Goal: Task Accomplishment & Management: Complete application form

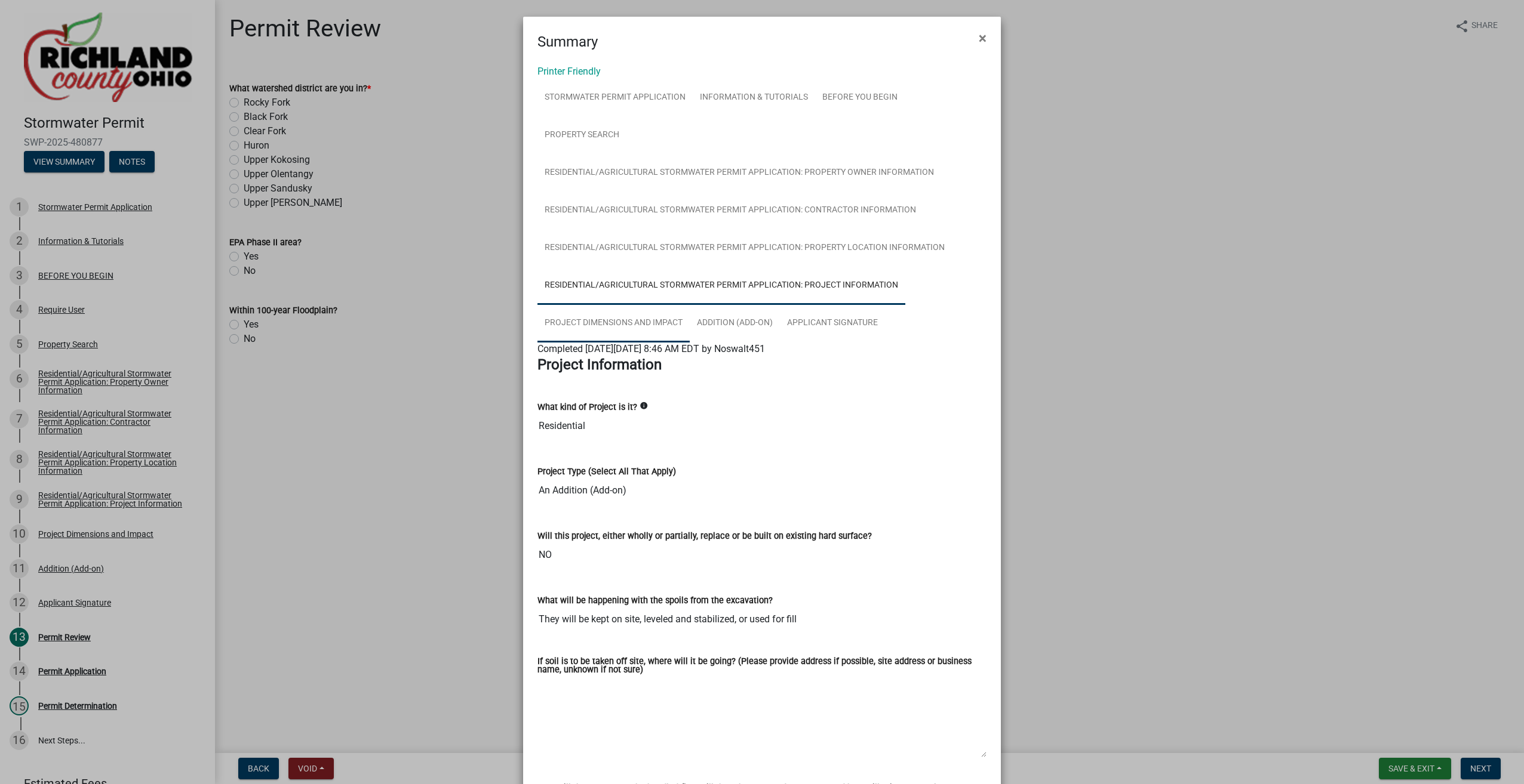
click at [594, 323] on link "Project Dimensions and Impact" at bounding box center [613, 324] width 152 height 38
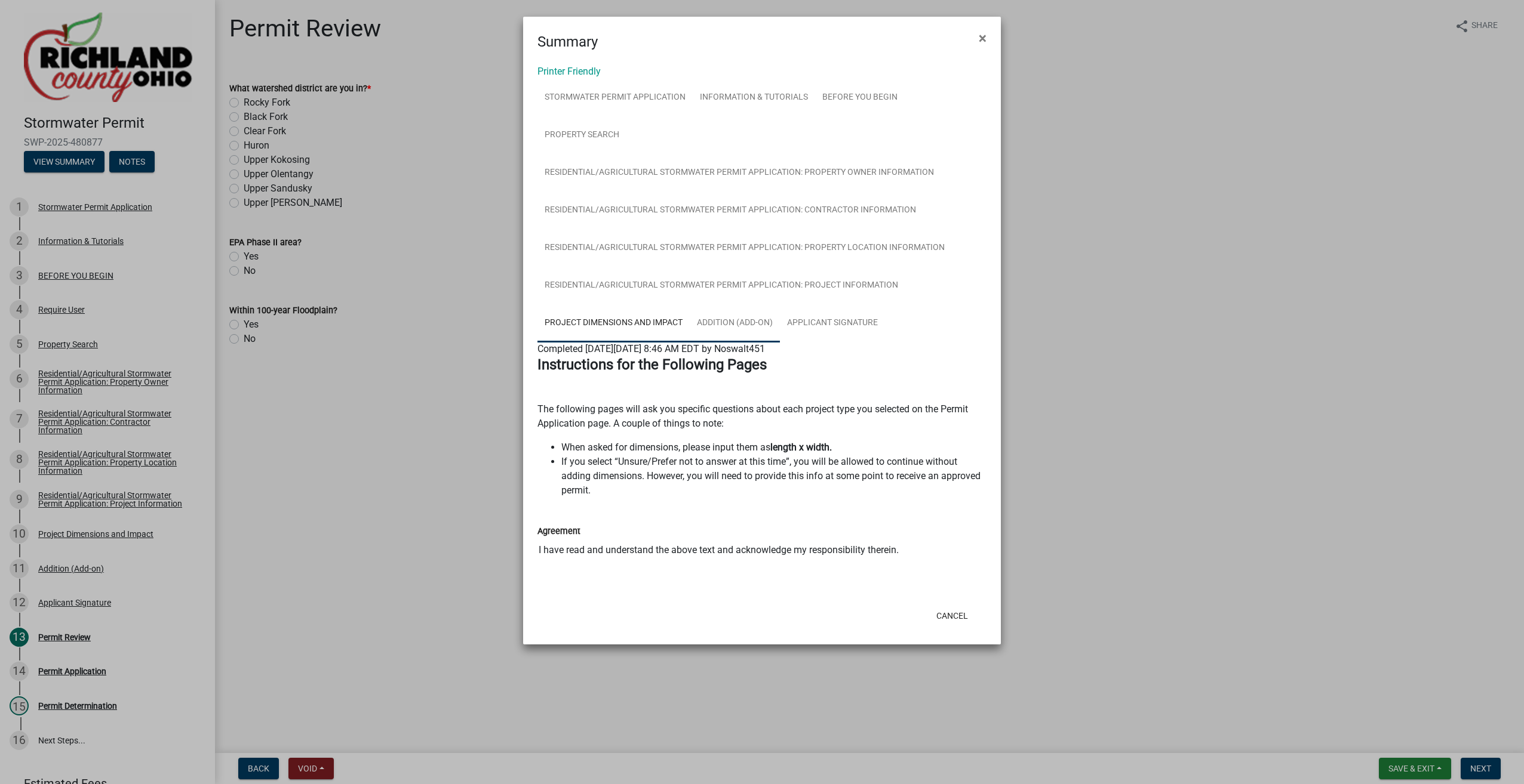
click at [734, 325] on link "Addition (Add-on)" at bounding box center [734, 324] width 90 height 38
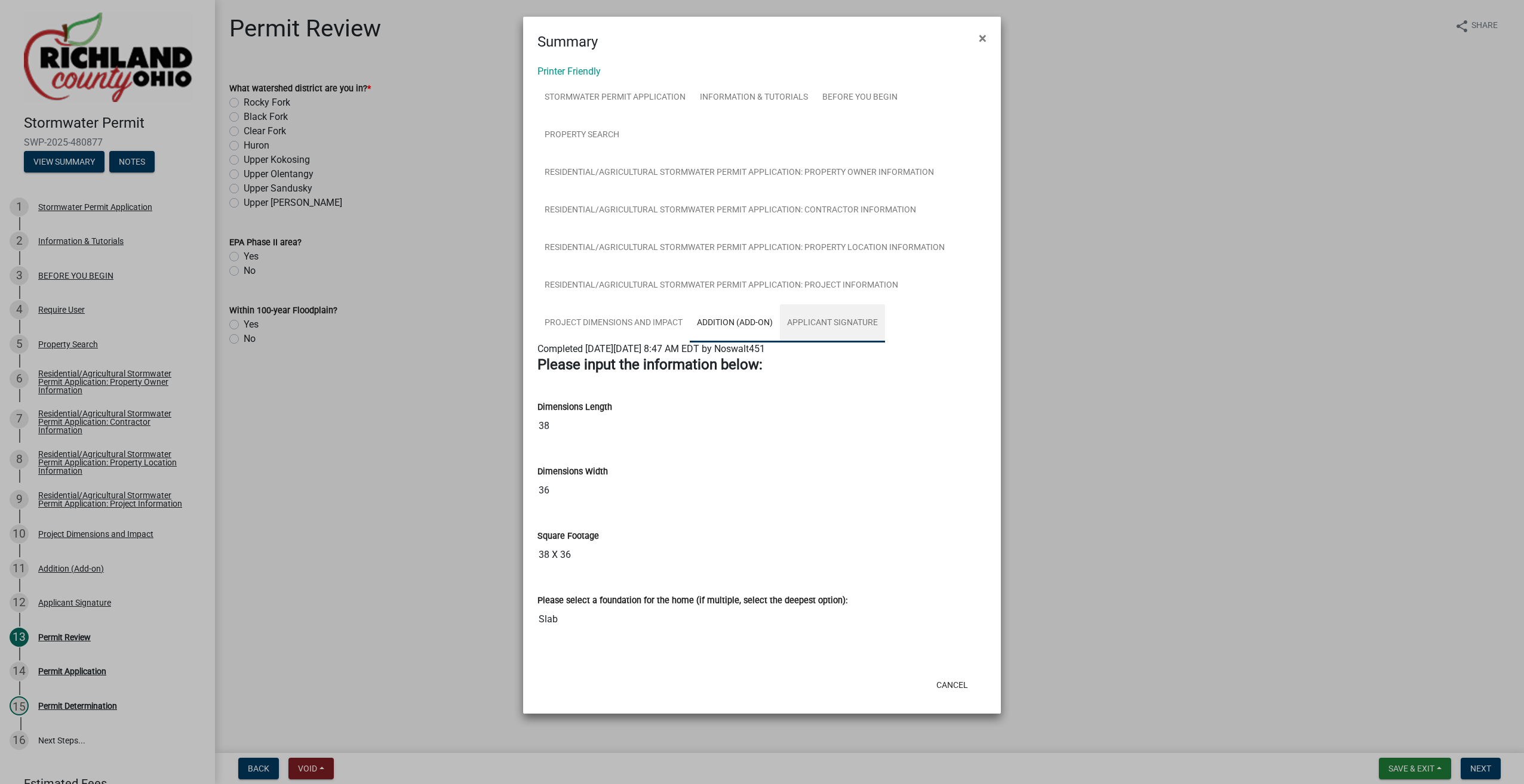
click at [801, 335] on link "Applicant Signature" at bounding box center [832, 324] width 105 height 38
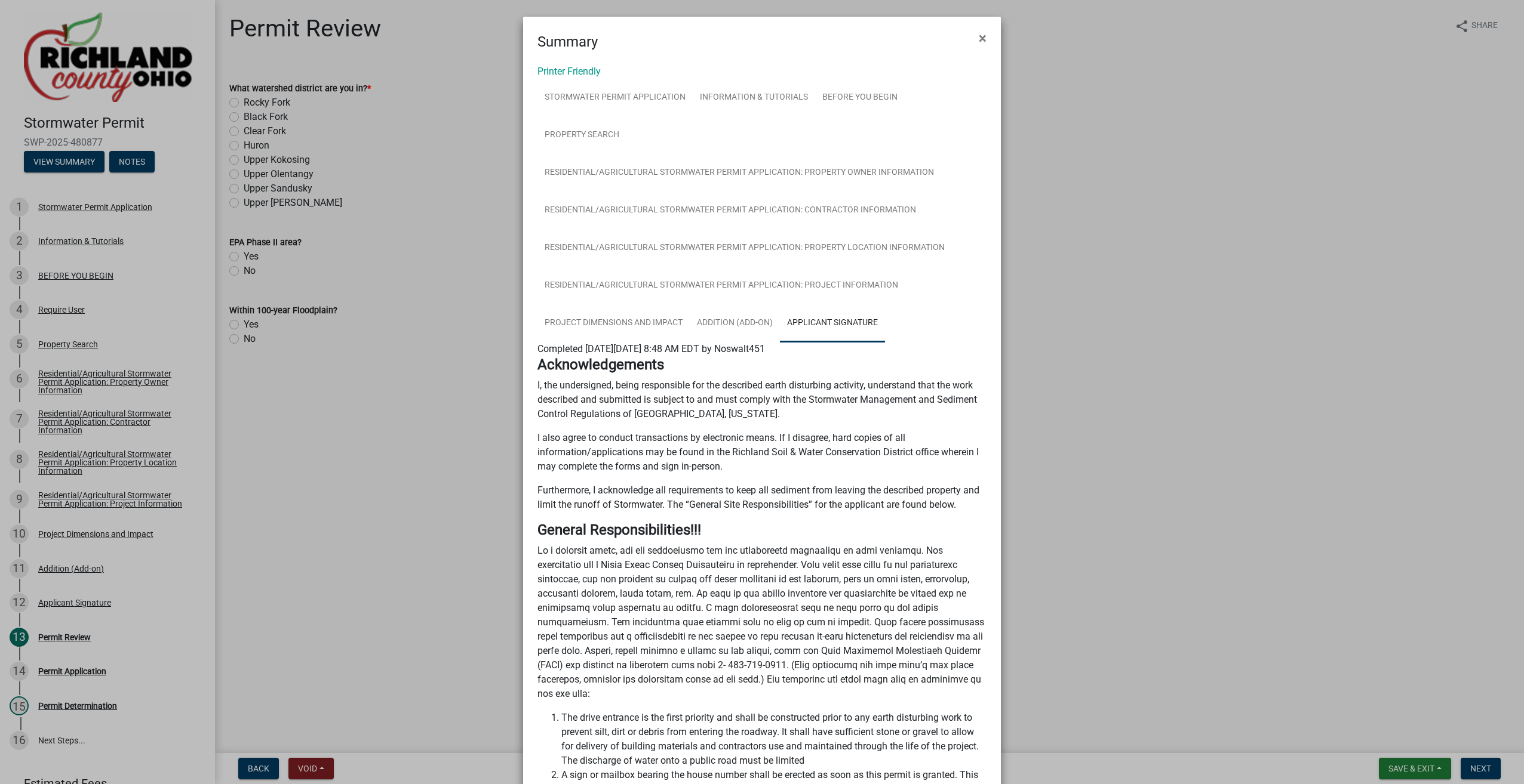
click at [397, 197] on ngb-modal-window "Summary × Printer Friendly Stormwater Permit Application Information & Tutorial…" at bounding box center [762, 392] width 1524 height 784
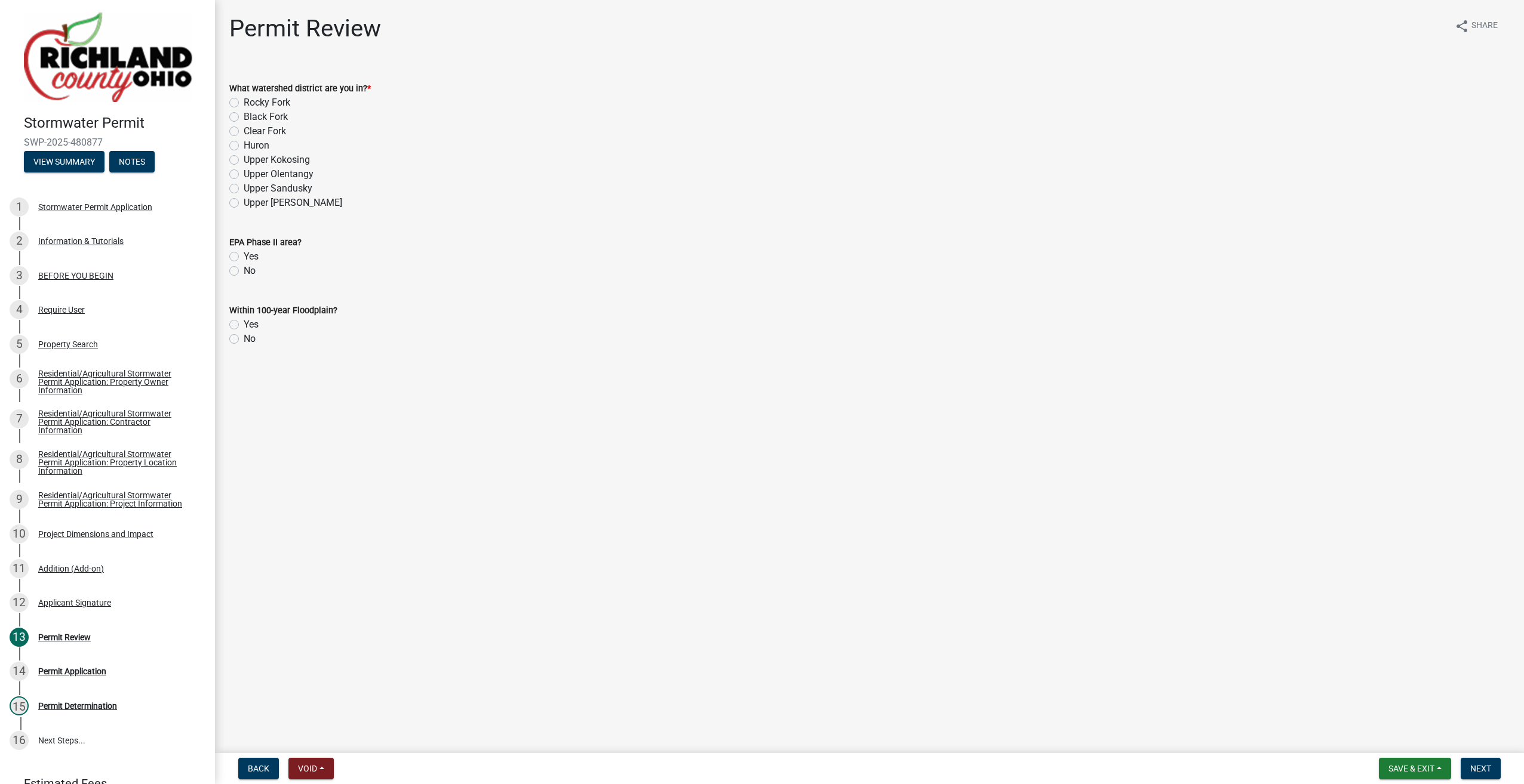
click at [243, 115] on label "Black Fork" at bounding box center [265, 117] width 44 height 14
click at [243, 115] on input "Black Fork" at bounding box center [247, 114] width 8 height 8
radio input "true"
click at [243, 272] on label "No" at bounding box center [249, 271] width 12 height 14
click at [243, 272] on input "No" at bounding box center [247, 268] width 8 height 8
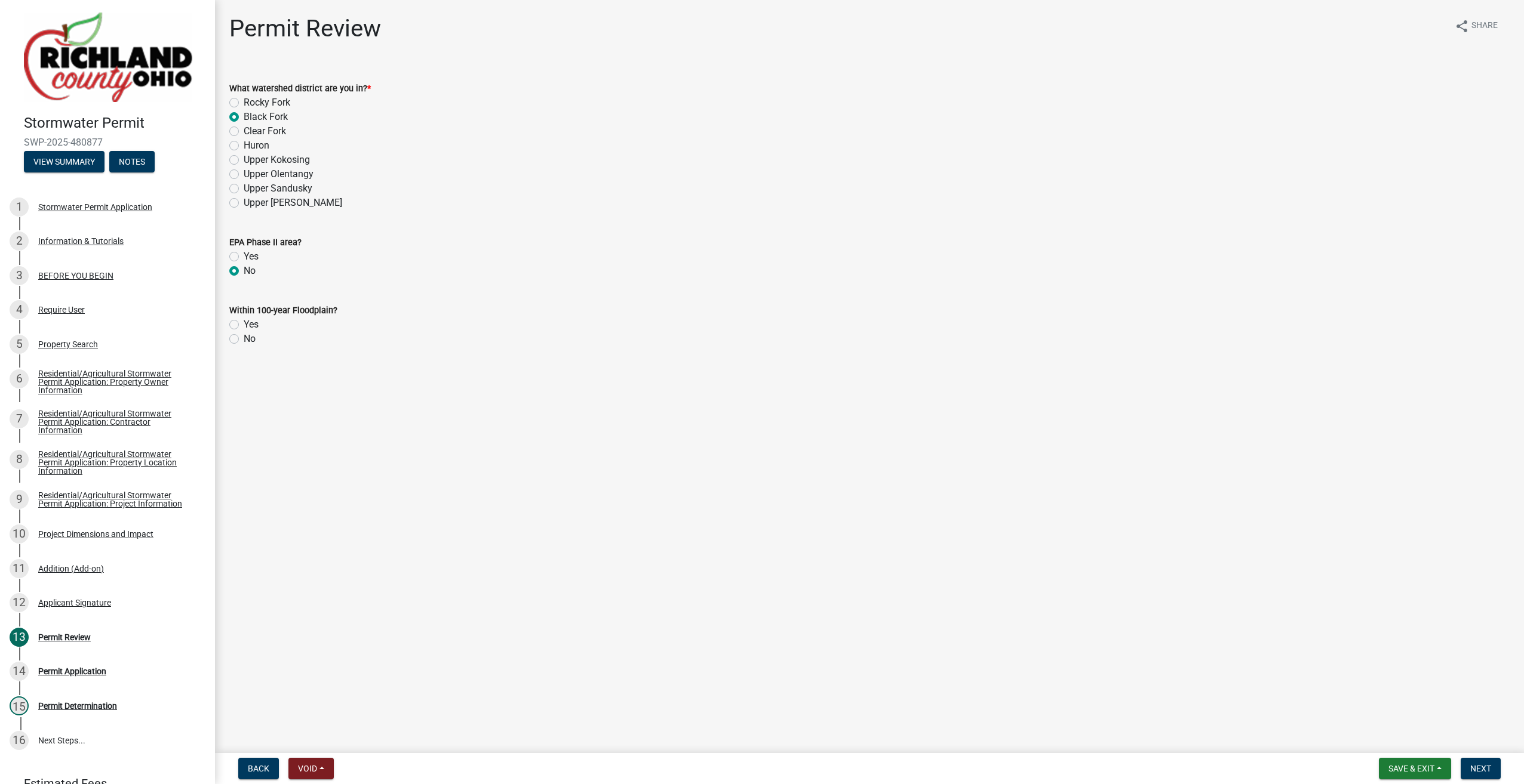
radio input "true"
click at [243, 335] on label "No" at bounding box center [249, 339] width 12 height 14
click at [243, 335] on input "No" at bounding box center [247, 335] width 8 height 8
radio input "true"
click at [1481, 775] on button "Next" at bounding box center [1480, 768] width 40 height 22
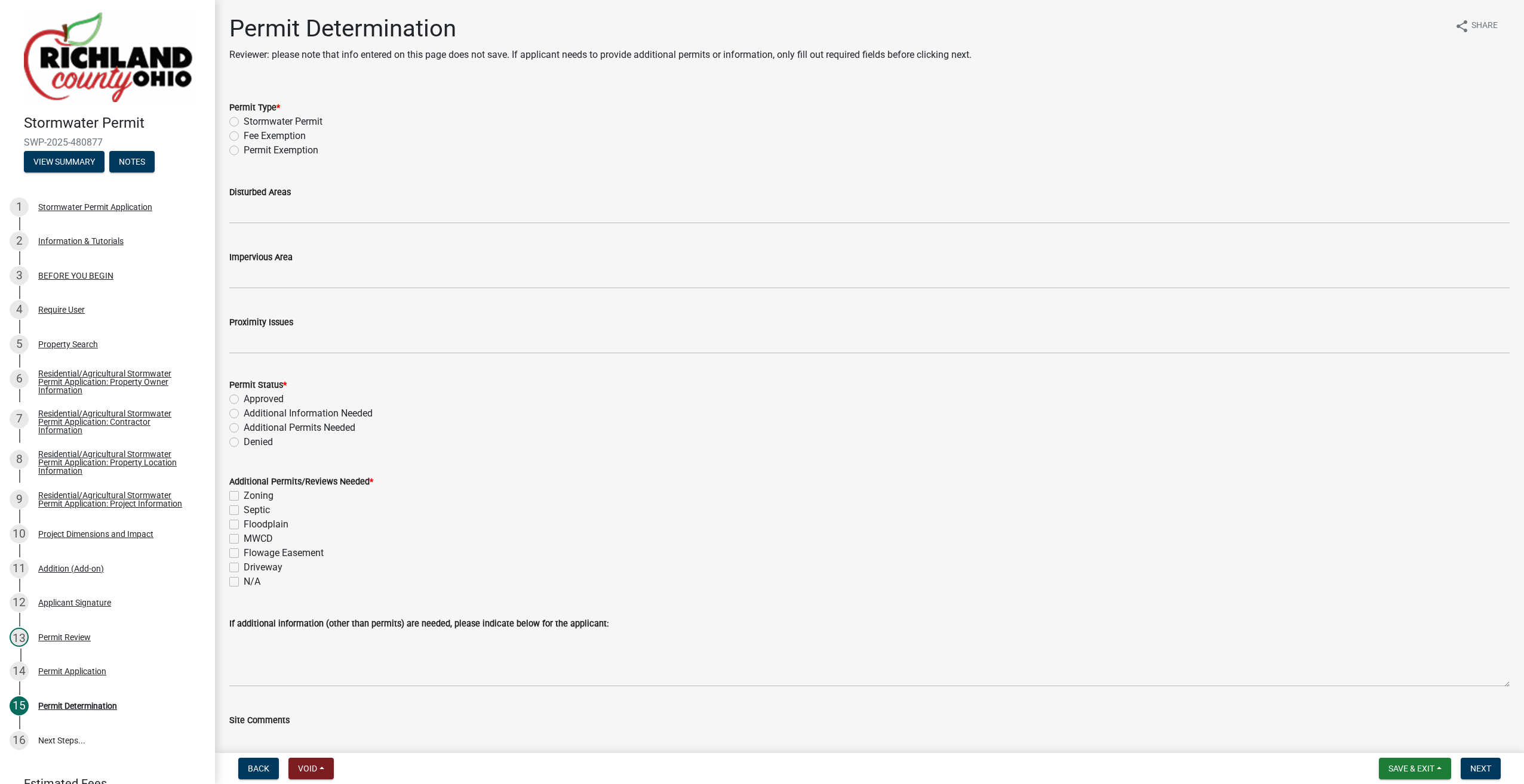
click at [243, 151] on label "Permit Exemption" at bounding box center [280, 151] width 74 height 14
click at [243, 151] on input "Permit Exemption" at bounding box center [247, 147] width 8 height 8
radio input "true"
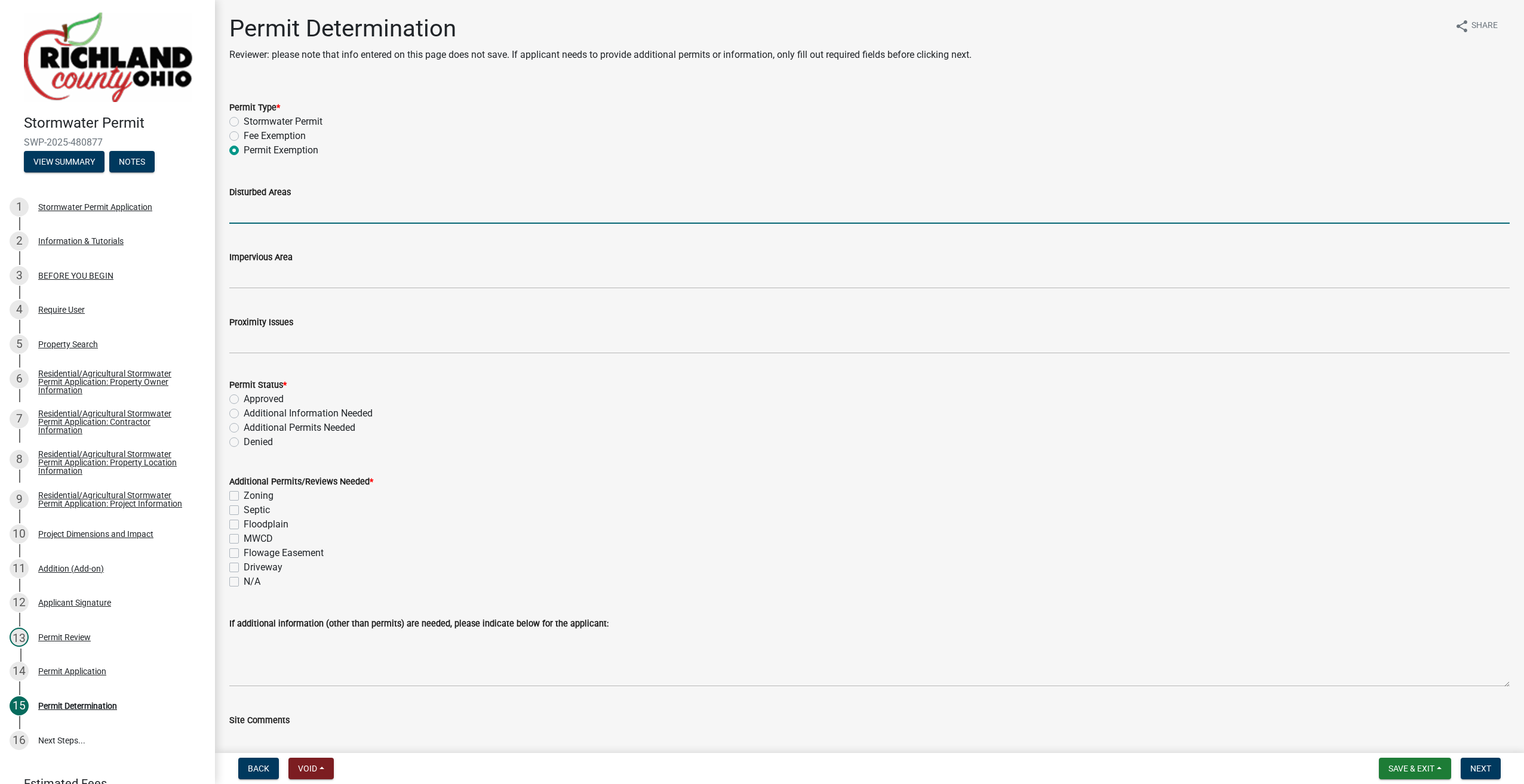
click at [246, 219] on input "Disturbed Areas" at bounding box center [869, 211] width 1280 height 24
type input "2052"
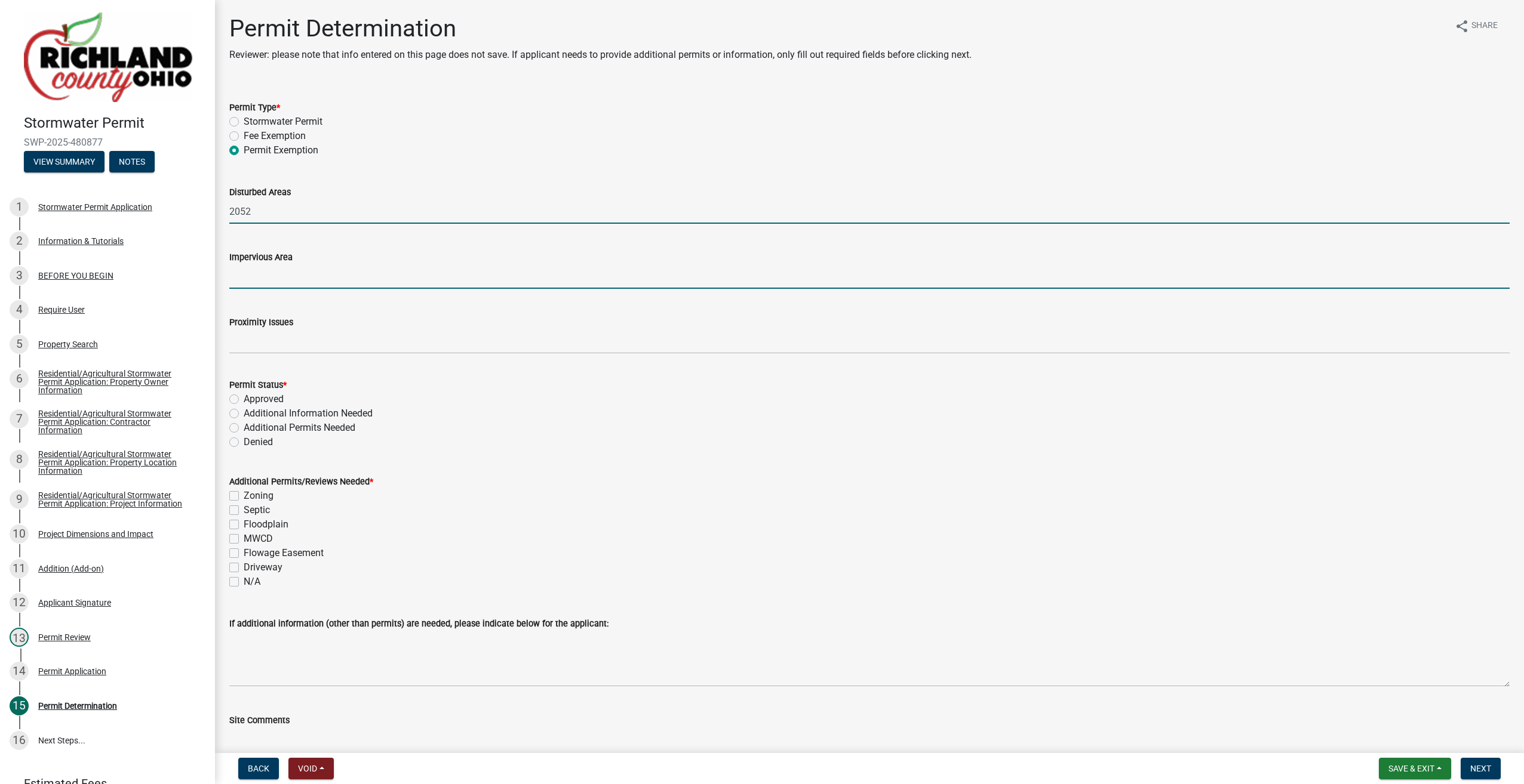
drag, startPoint x: 248, startPoint y: 274, endPoint x: 265, endPoint y: 277, distance: 17.3
click at [257, 276] on input "Impervious Area" at bounding box center [869, 276] width 1280 height 24
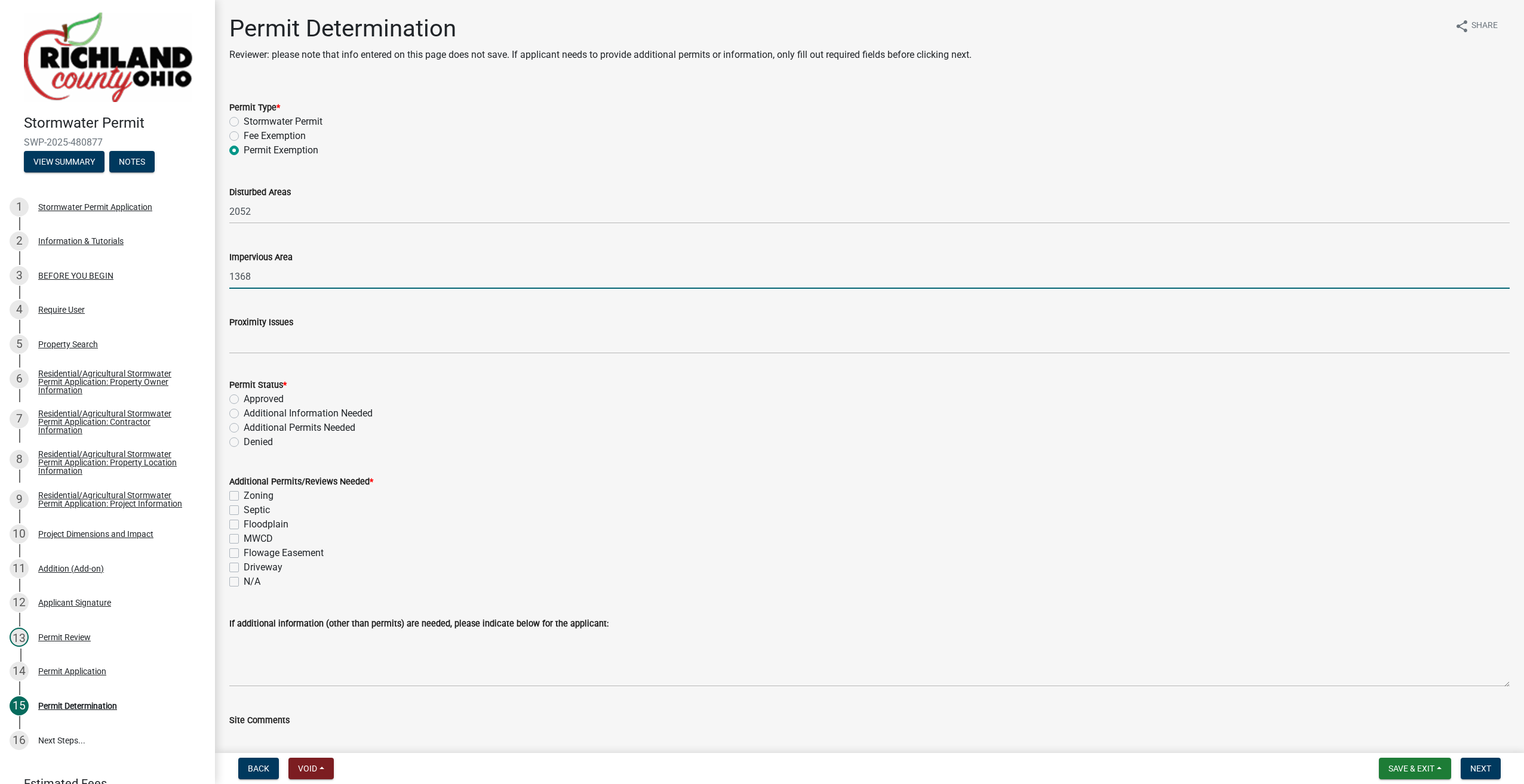
type input "1368"
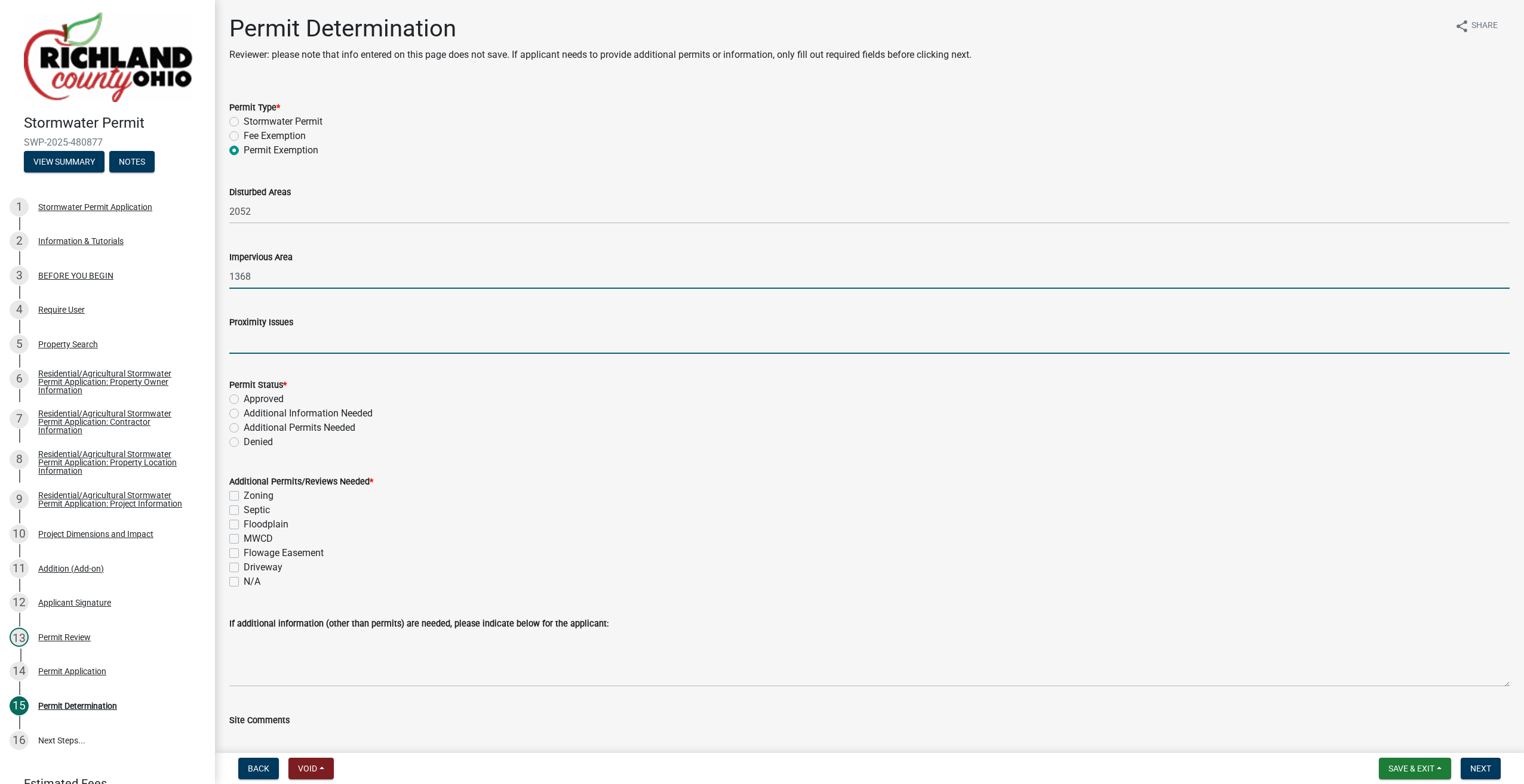
drag, startPoint x: 272, startPoint y: 346, endPoint x: 279, endPoint y: 341, distance: 8.6
click at [276, 345] on input "Proximity Issues" at bounding box center [869, 341] width 1280 height 24
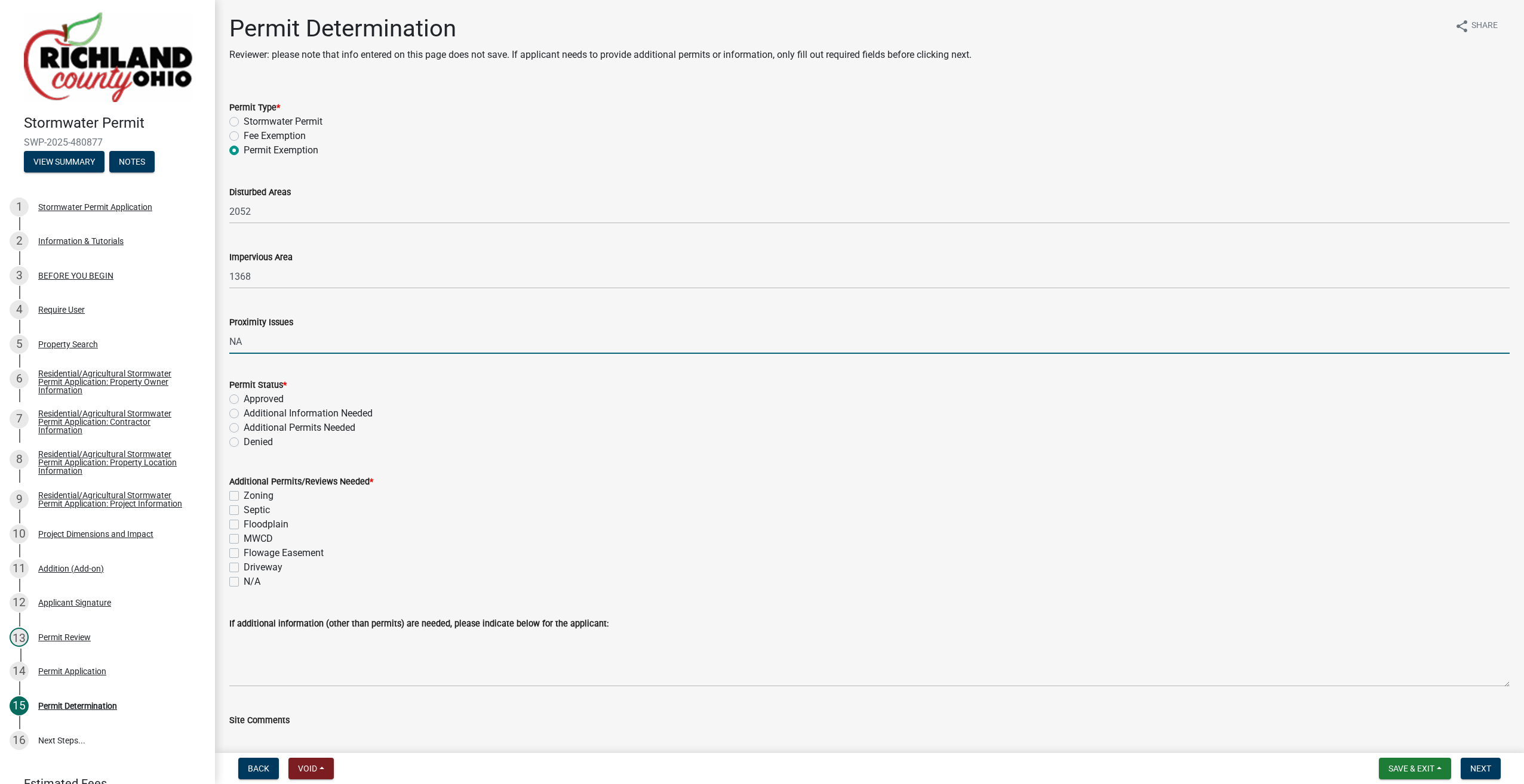
type input "NA"
click at [243, 401] on label "Approved" at bounding box center [263, 399] width 40 height 14
click at [243, 400] on input "Approved" at bounding box center [247, 396] width 8 height 8
radio input "true"
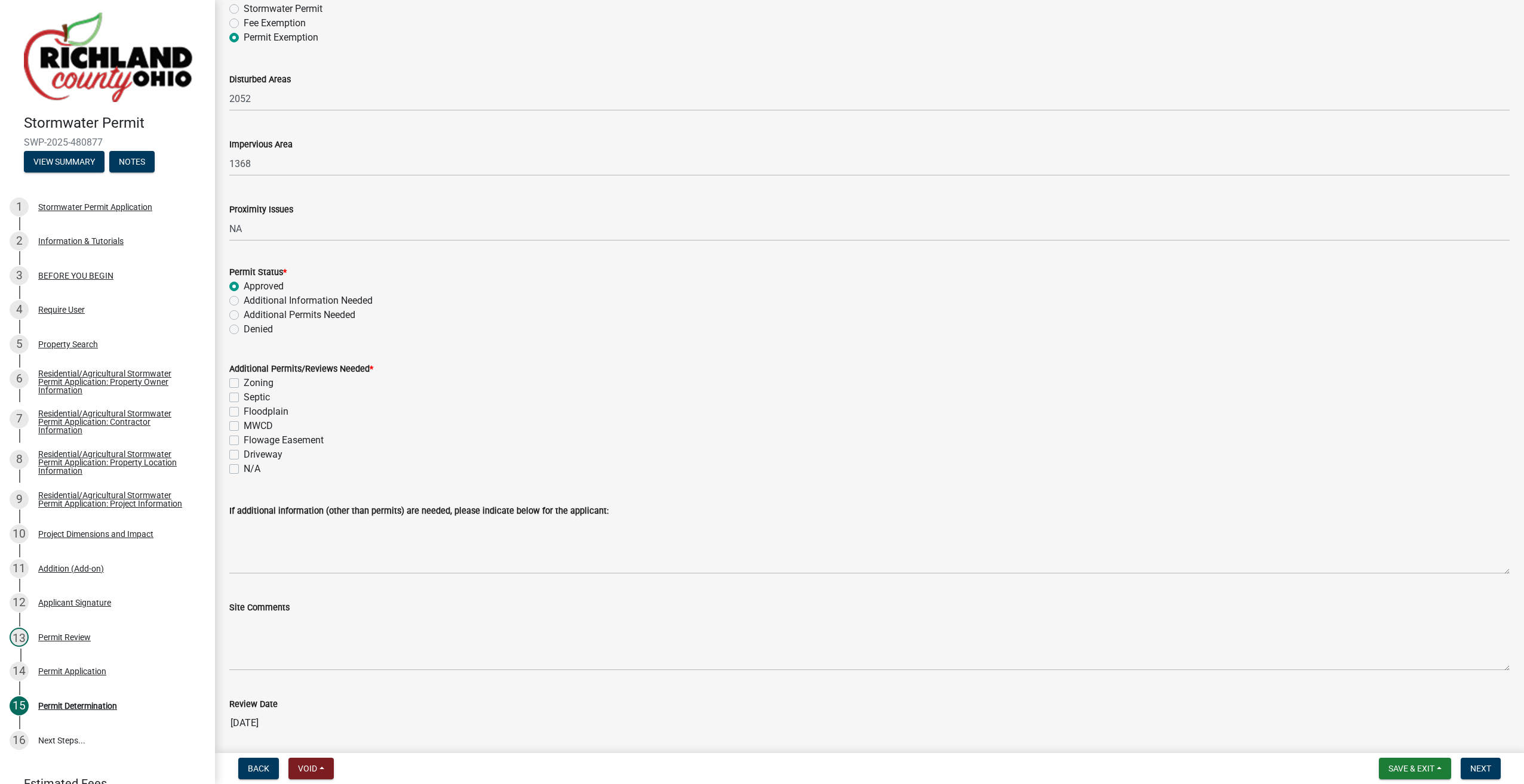
scroll to position [285, 0]
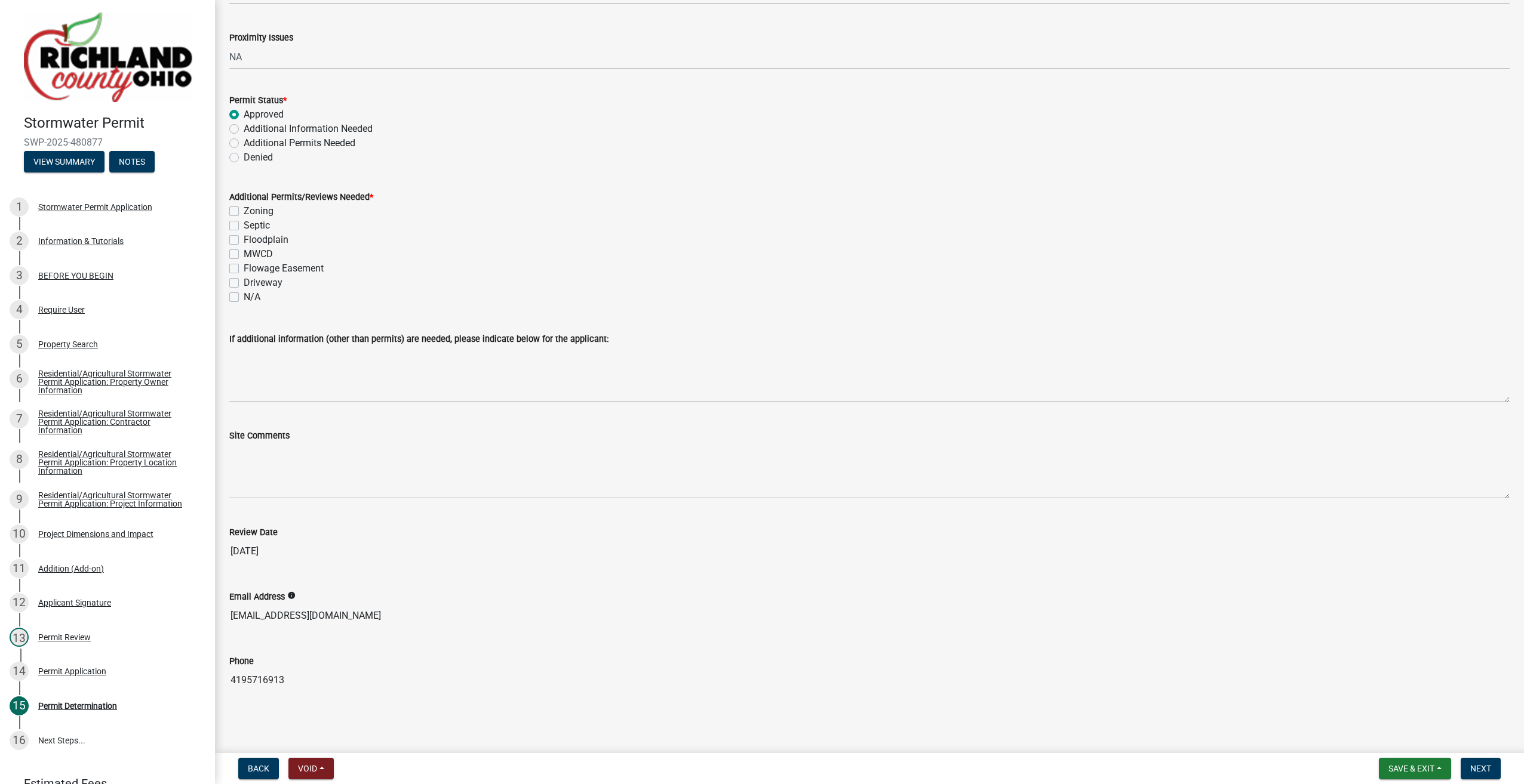
click at [243, 298] on label "N/A" at bounding box center [251, 297] width 16 height 14
click at [243, 298] on input "N/A" at bounding box center [247, 294] width 8 height 8
checkbox input "true"
checkbox input "false"
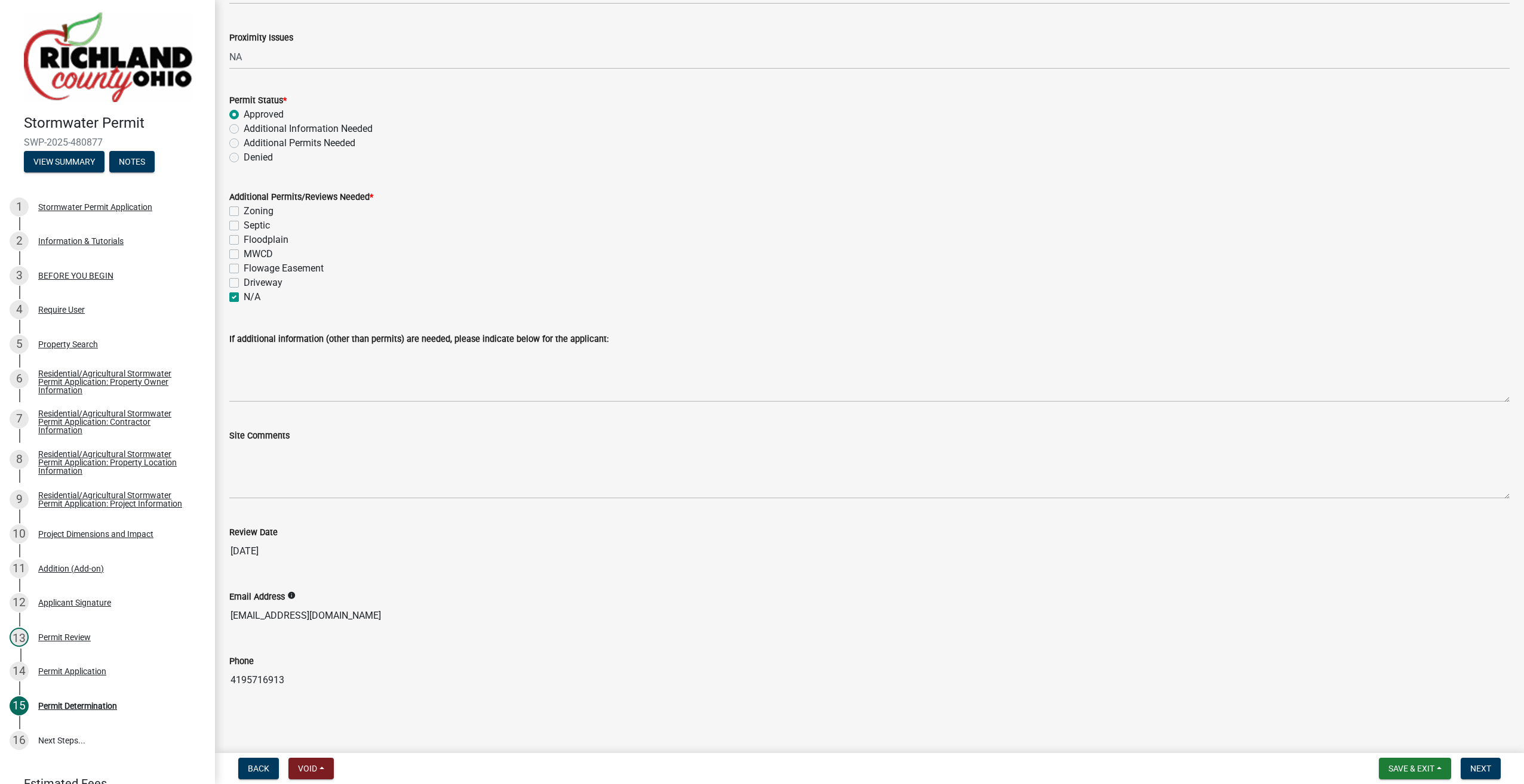
checkbox input "false"
checkbox input "true"
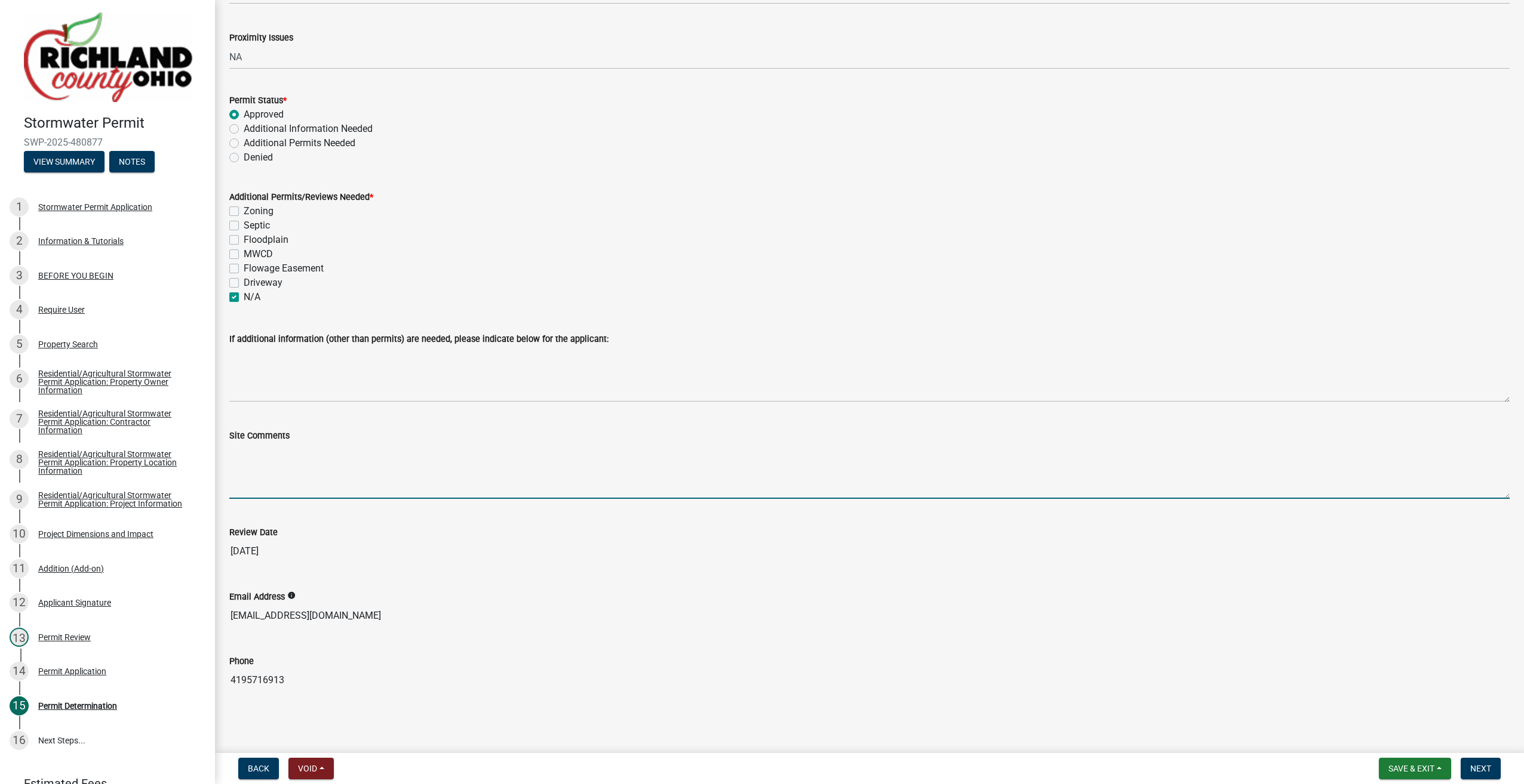
click at [280, 483] on textarea "Site Comments" at bounding box center [869, 470] width 1280 height 56
click at [768, 448] on textarea "Addition to existing building. Structure will have gutters and downspouts outle…" at bounding box center [869, 470] width 1280 height 56
type textarea "Addition to existing building. Structure will have gutters and downspouts outle…"
click at [1475, 766] on span "Next" at bounding box center [1481, 768] width 21 height 10
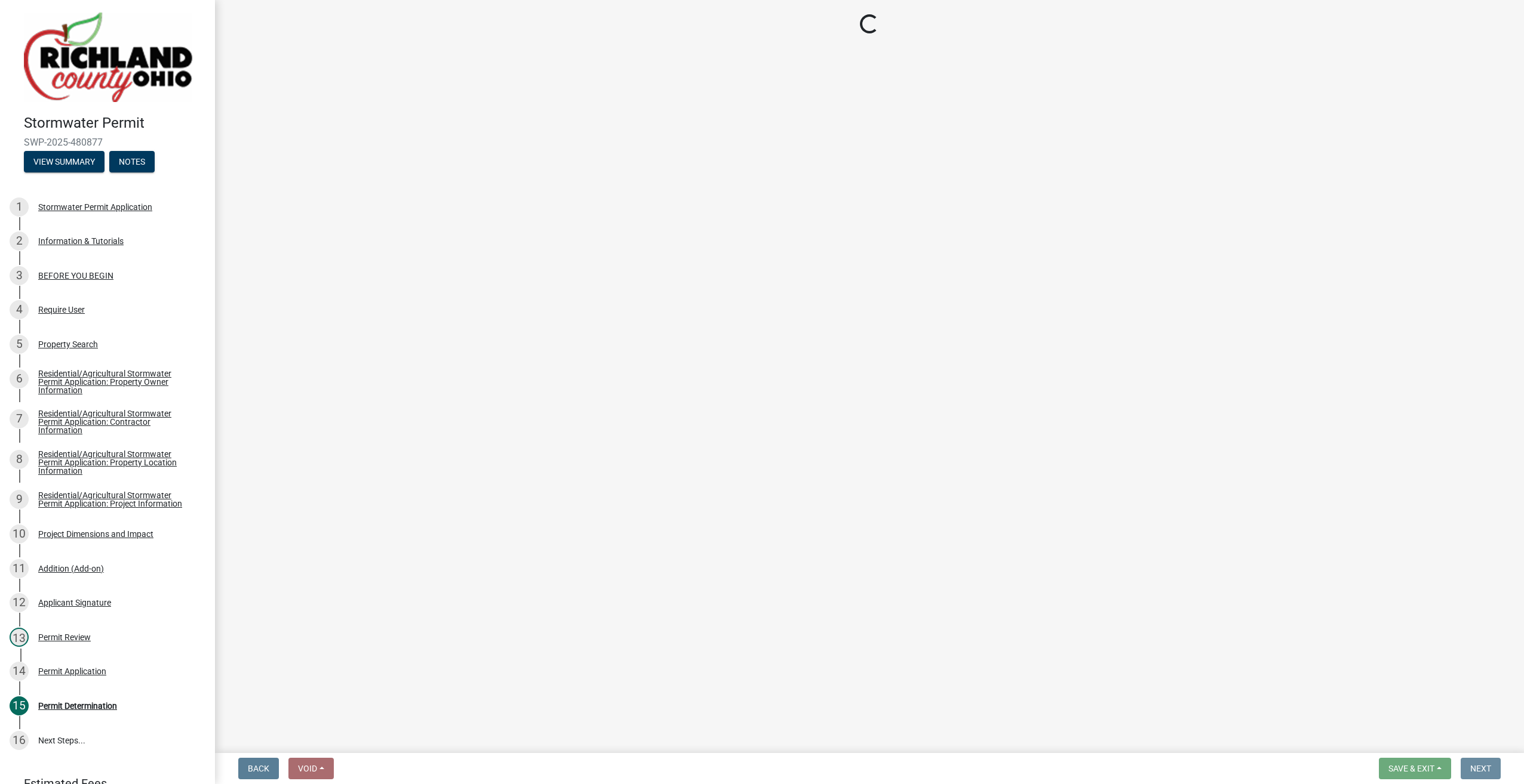
scroll to position [0, 0]
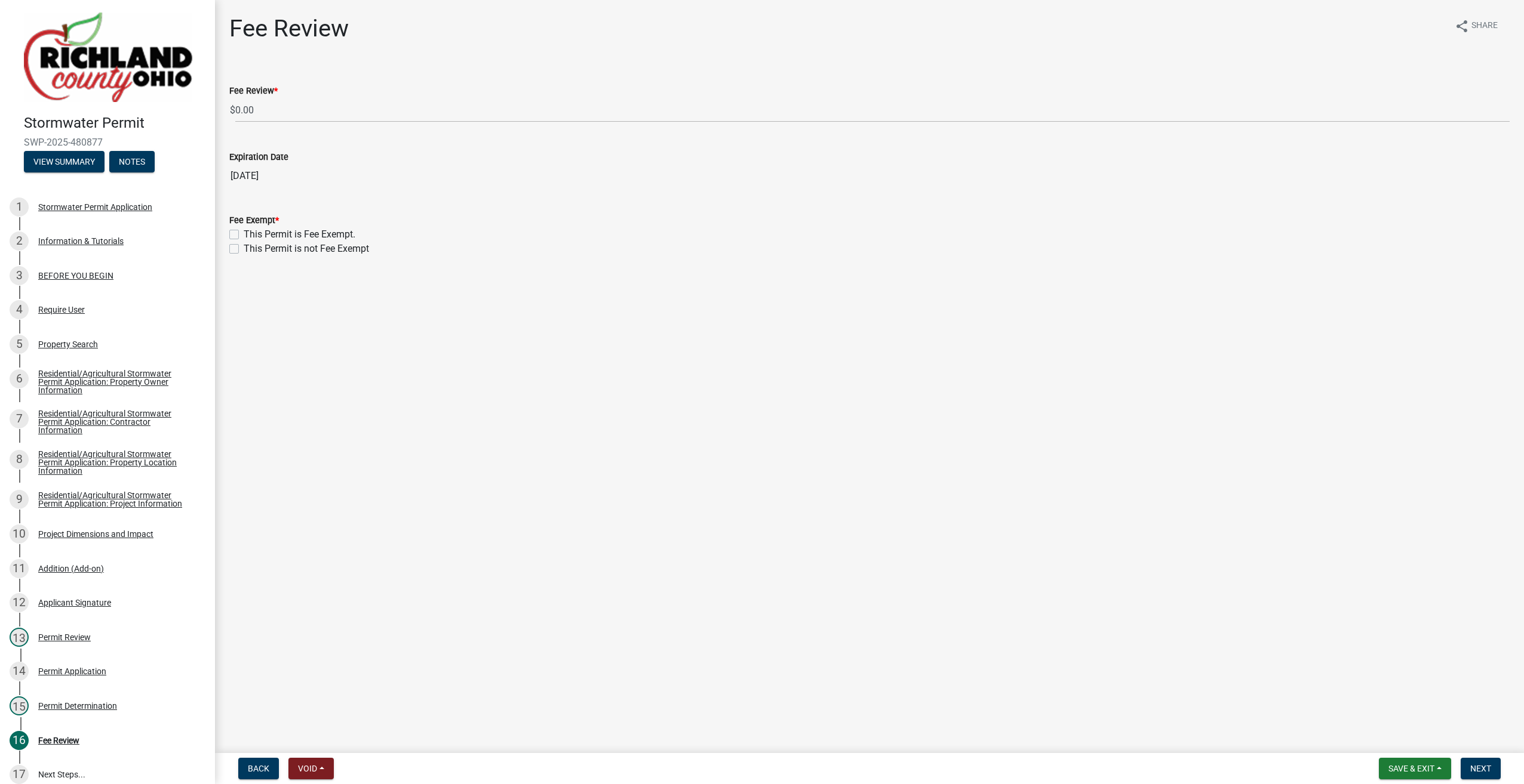
click at [243, 233] on label "This Permit is Fee Exempt." at bounding box center [299, 235] width 112 height 14
click at [243, 233] on input "This Permit is Fee Exempt." at bounding box center [247, 232] width 8 height 8
checkbox input "true"
checkbox input "false"
click at [1490, 766] on span "Next" at bounding box center [1481, 768] width 21 height 10
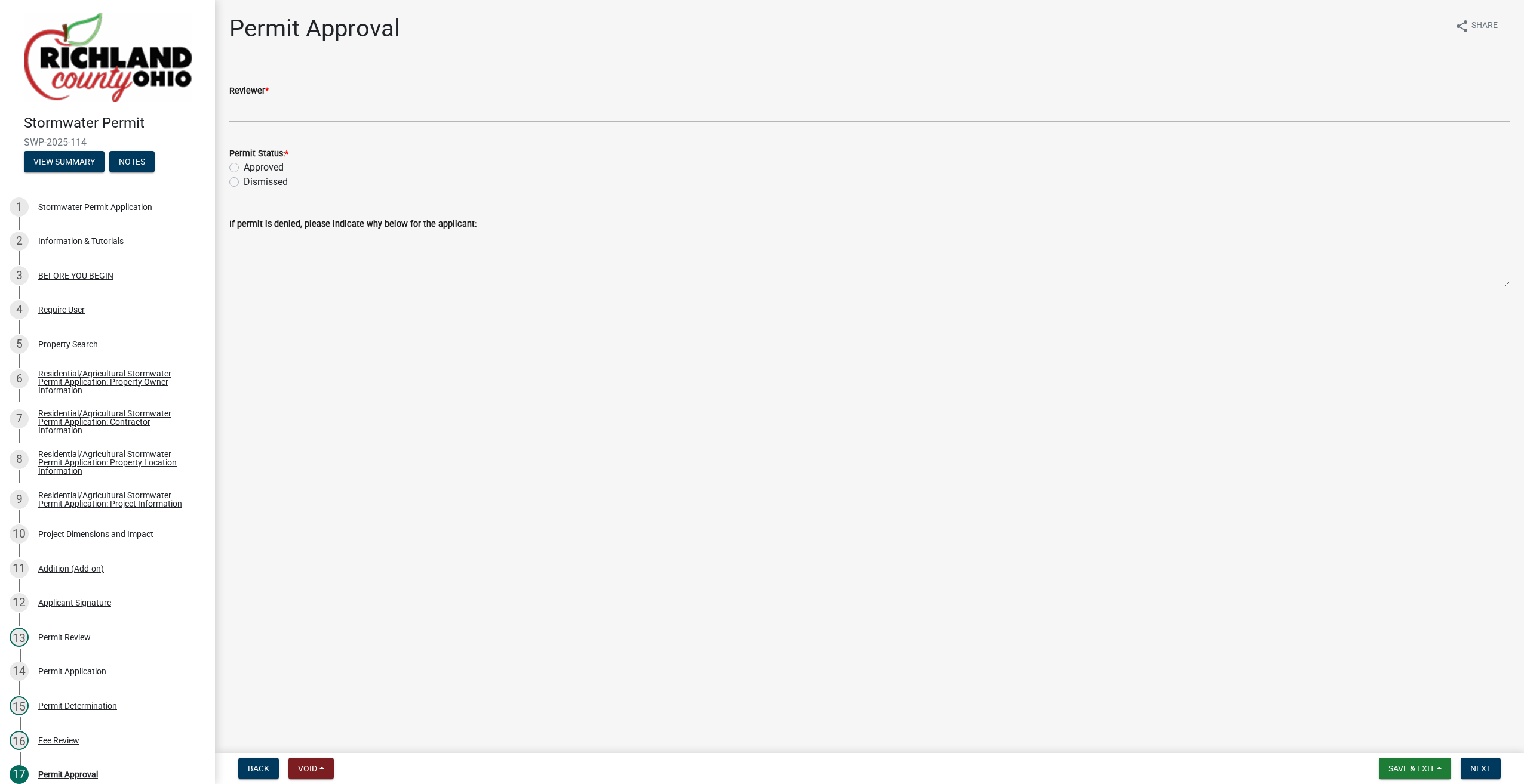
click at [243, 167] on label "Approved" at bounding box center [263, 168] width 40 height 14
click at [243, 167] on input "Approved" at bounding box center [247, 164] width 8 height 8
radio input "true"
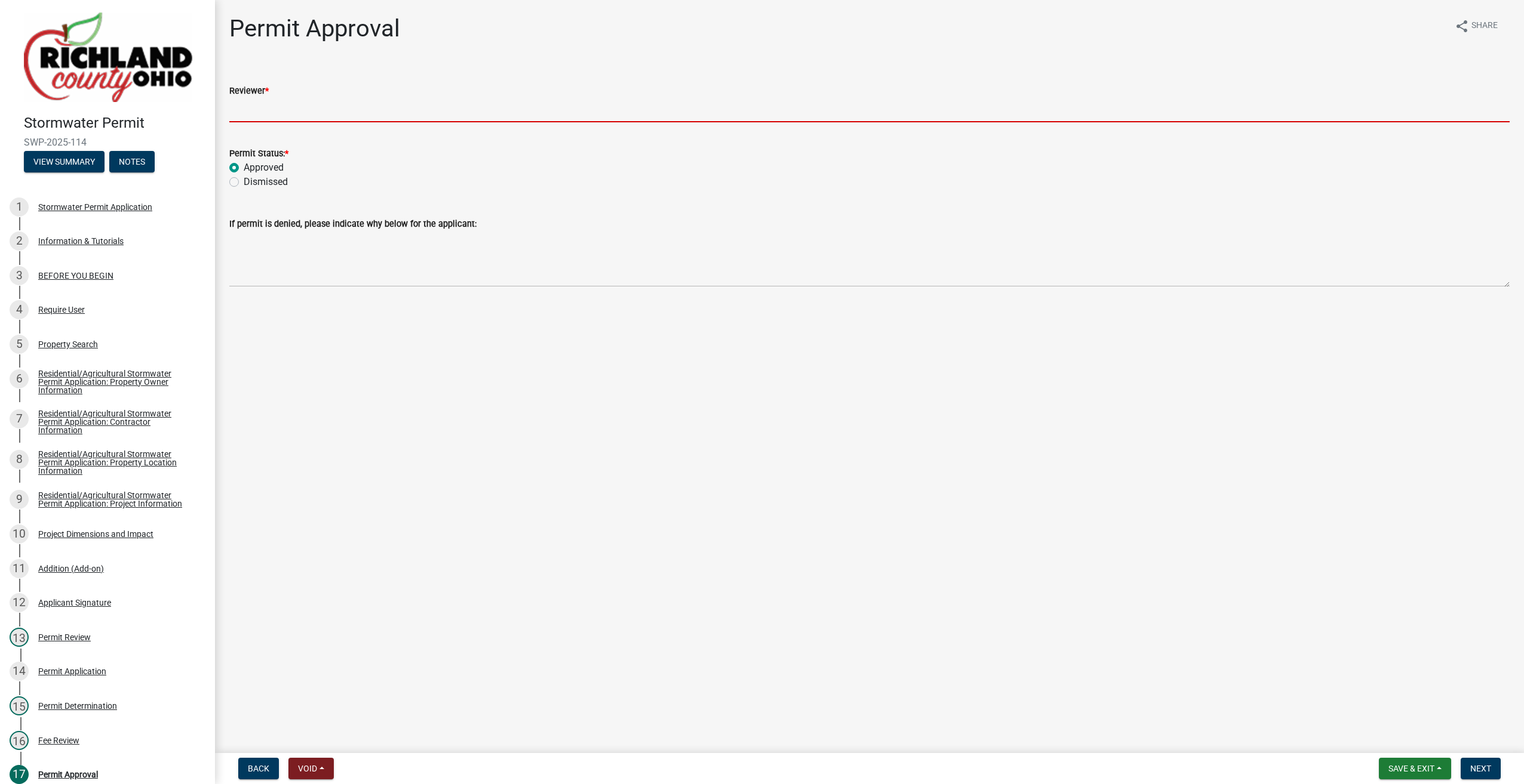
click at [241, 113] on input "Reviewer *" at bounding box center [869, 110] width 1280 height 24
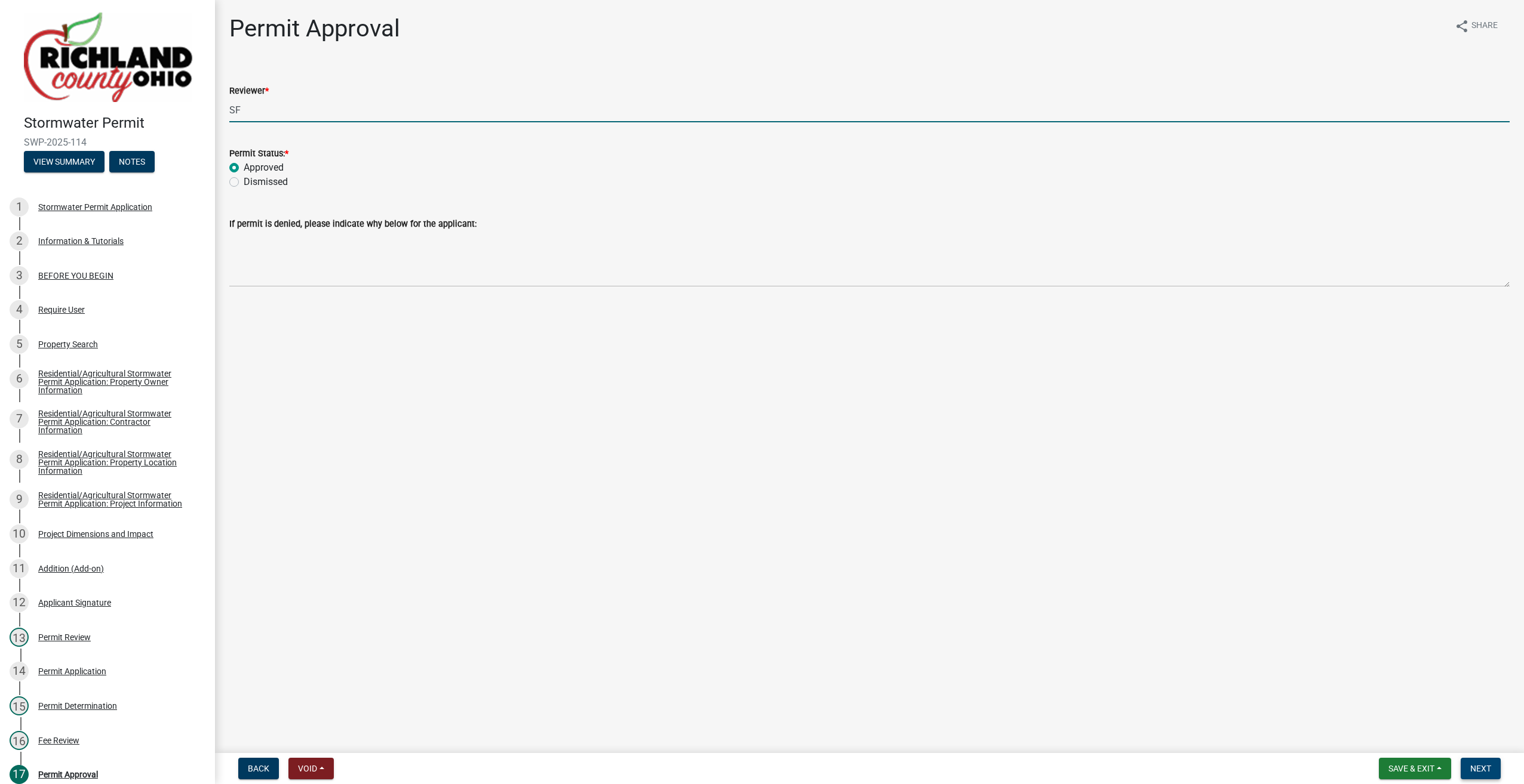
type input "SF"
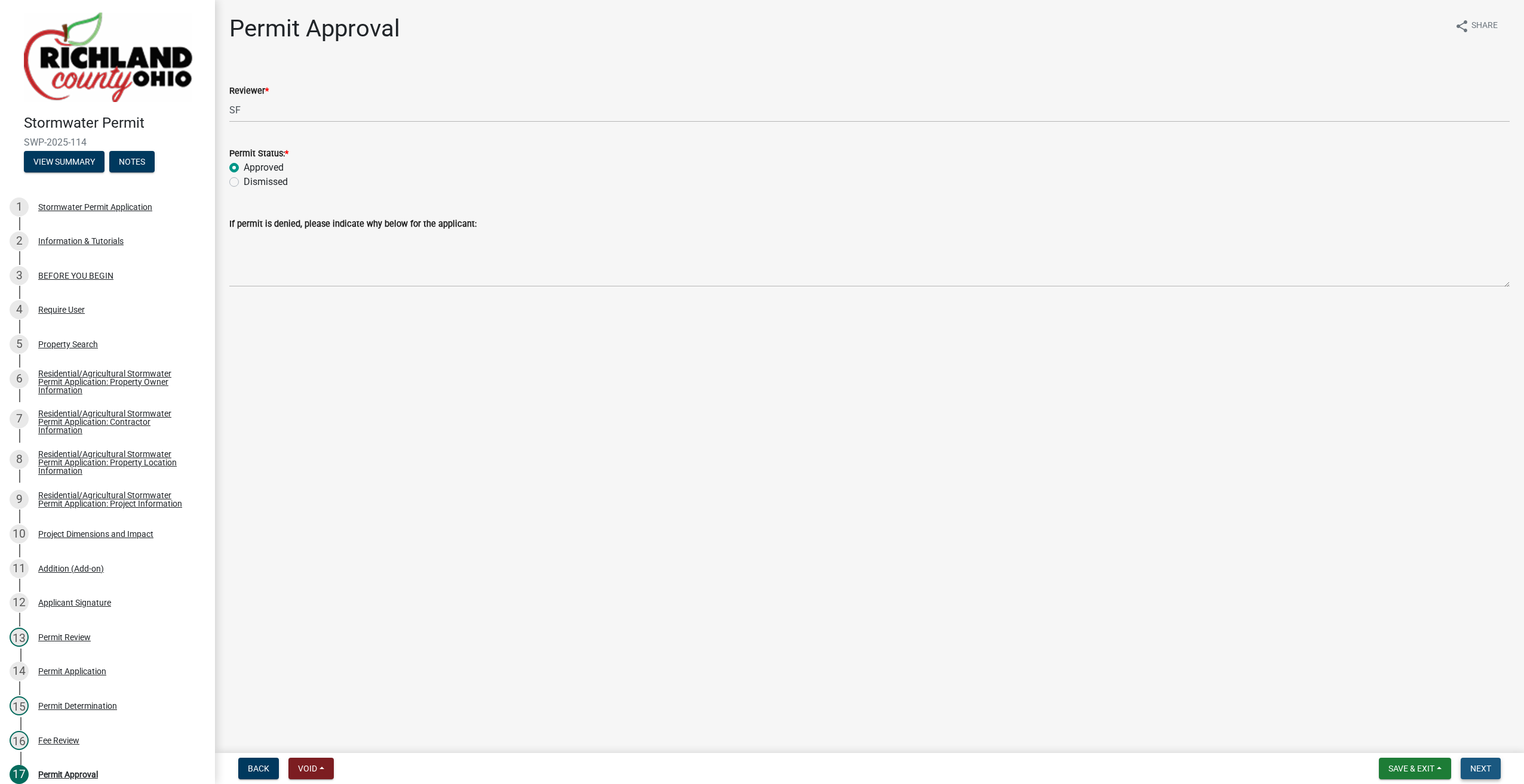
click at [1476, 764] on span "Next" at bounding box center [1481, 768] width 21 height 10
